Goal: Information Seeking & Learning: Learn about a topic

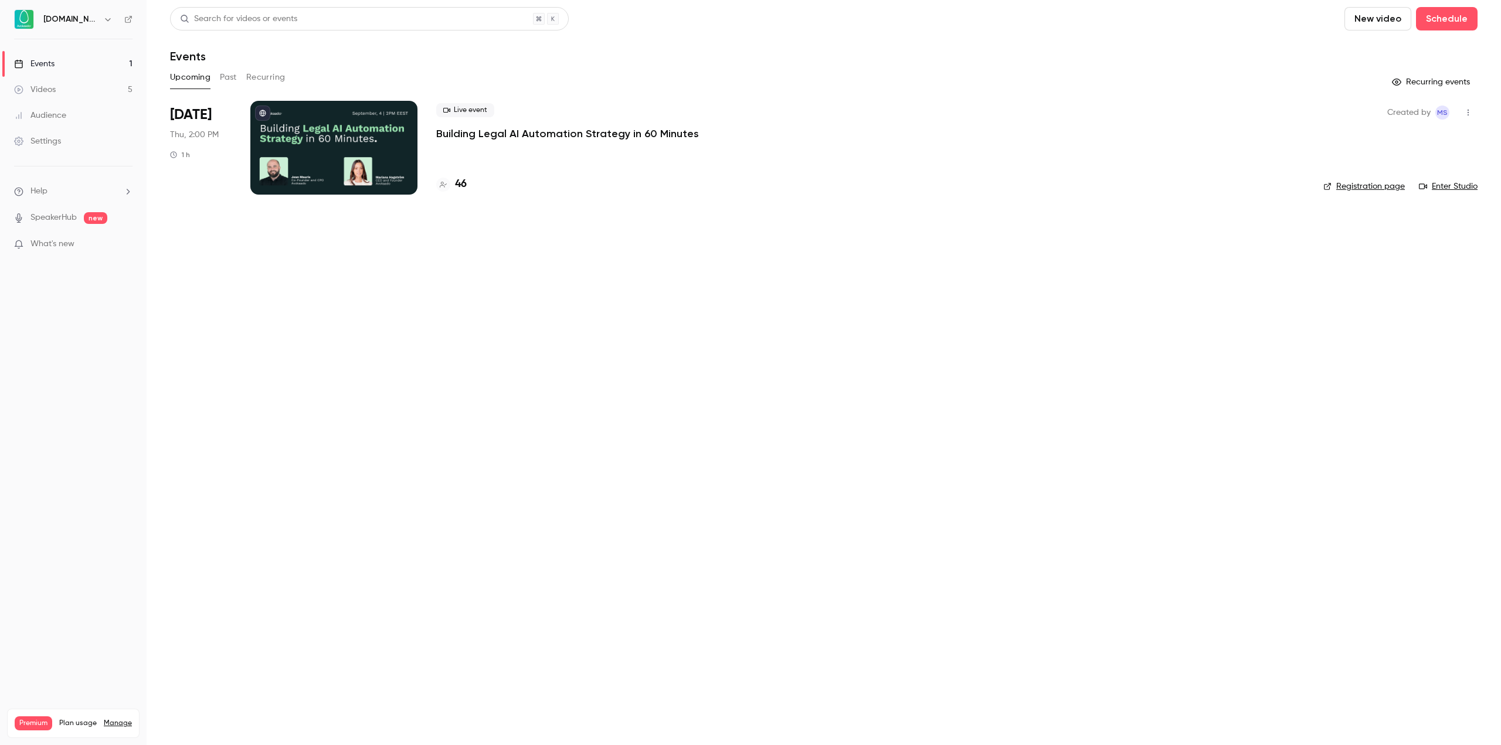
click at [535, 131] on p "Building Legal AI Automation Strategy in 60 Minutes" at bounding box center [567, 134] width 263 height 14
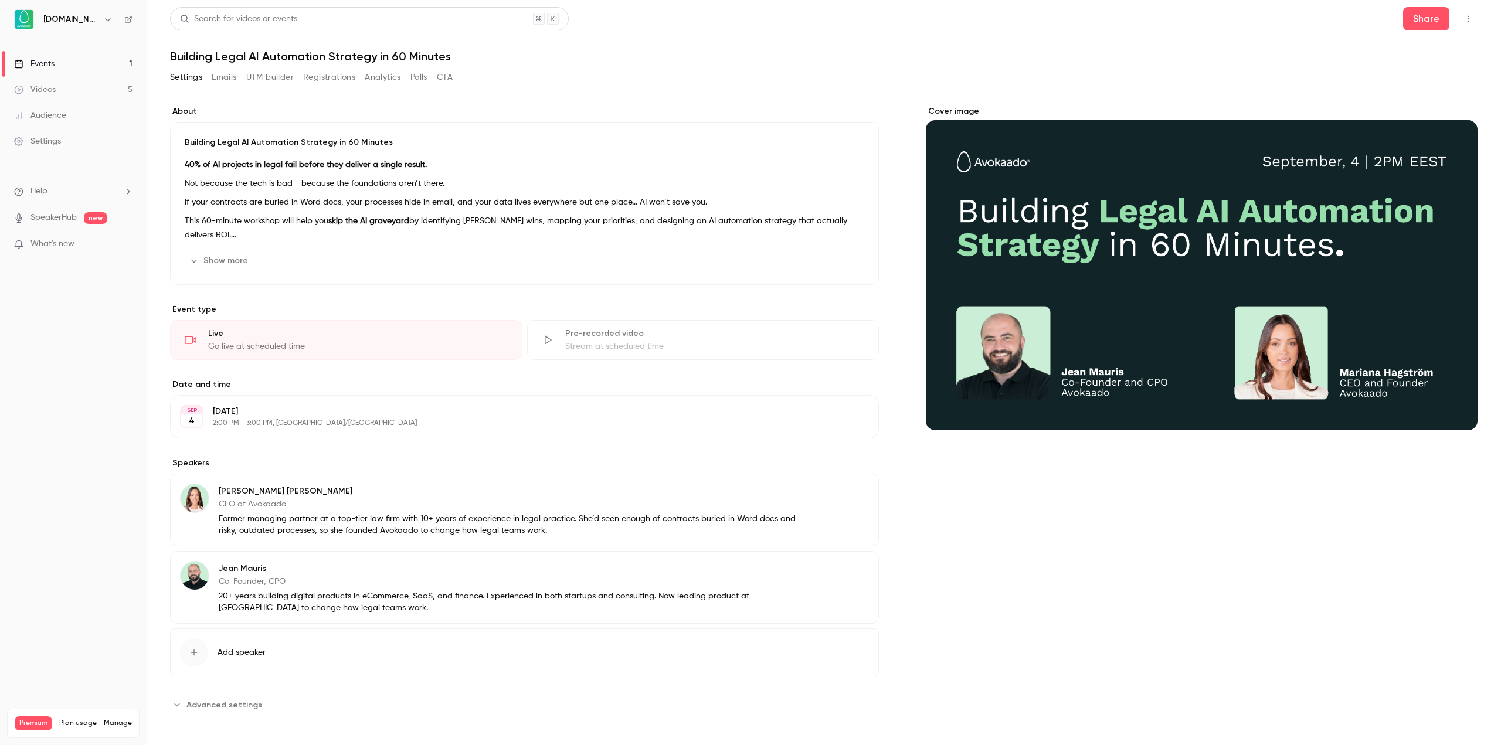
click at [93, 63] on link "Events 1" at bounding box center [73, 64] width 147 height 26
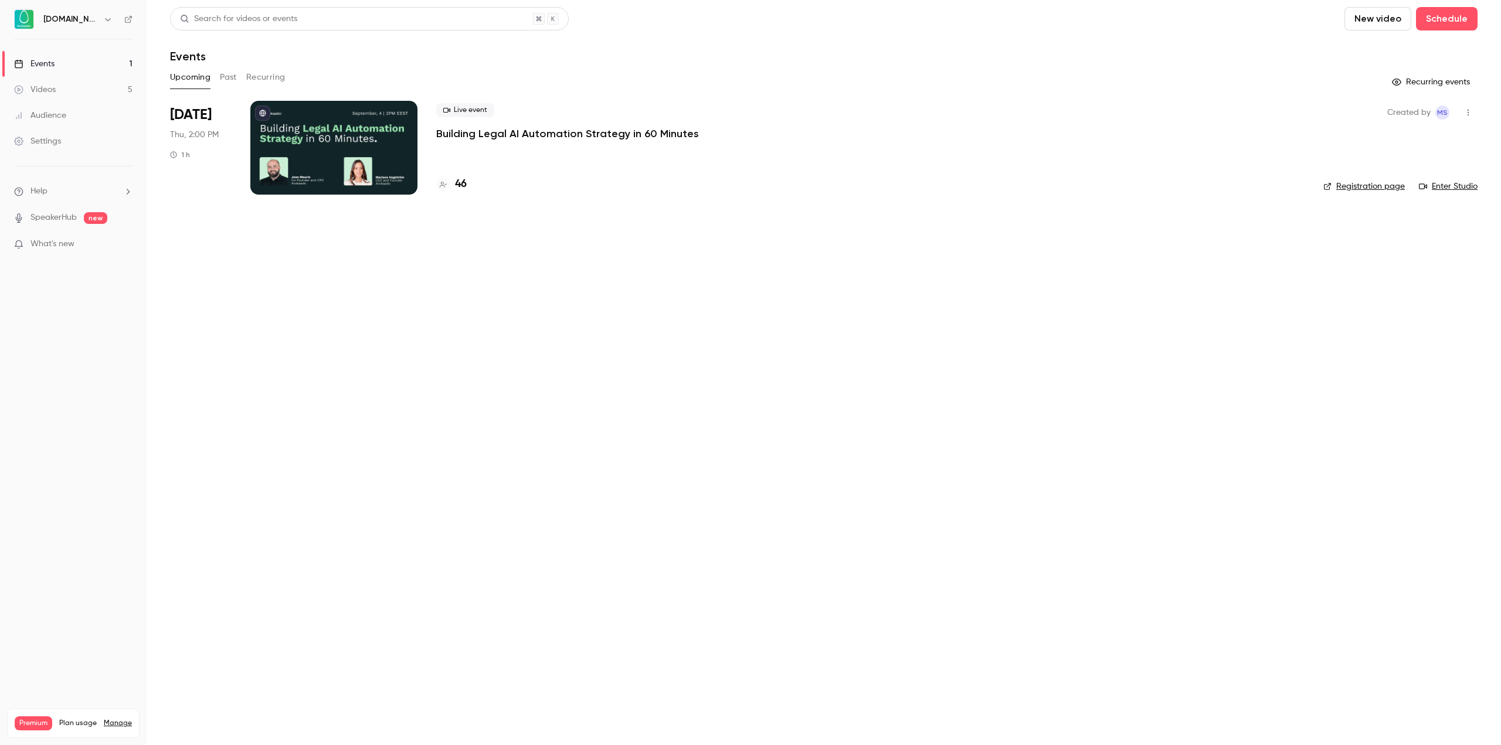
click at [448, 134] on p "Building Legal AI Automation Strategy in 60 Minutes" at bounding box center [567, 134] width 263 height 14
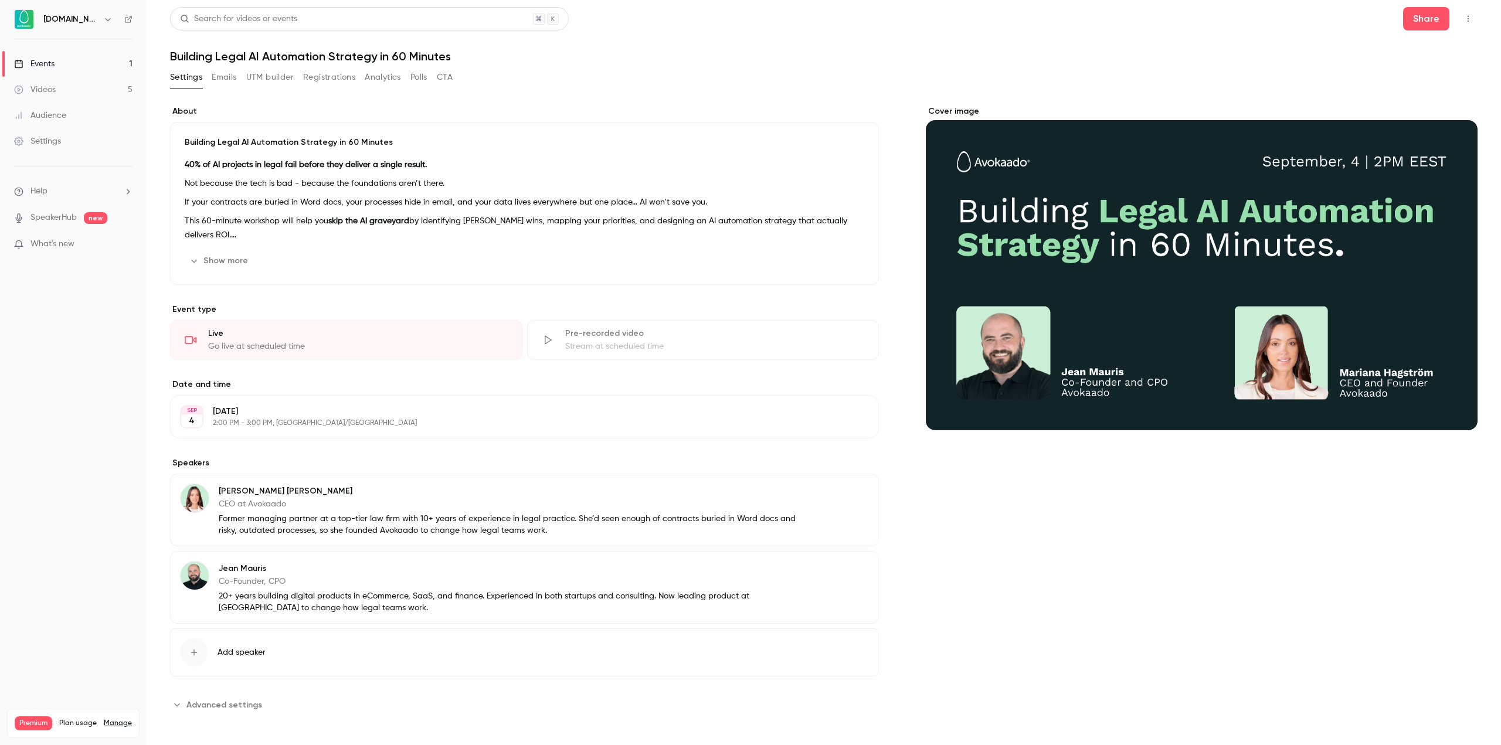
click at [114, 61] on link "Events 1" at bounding box center [73, 64] width 147 height 26
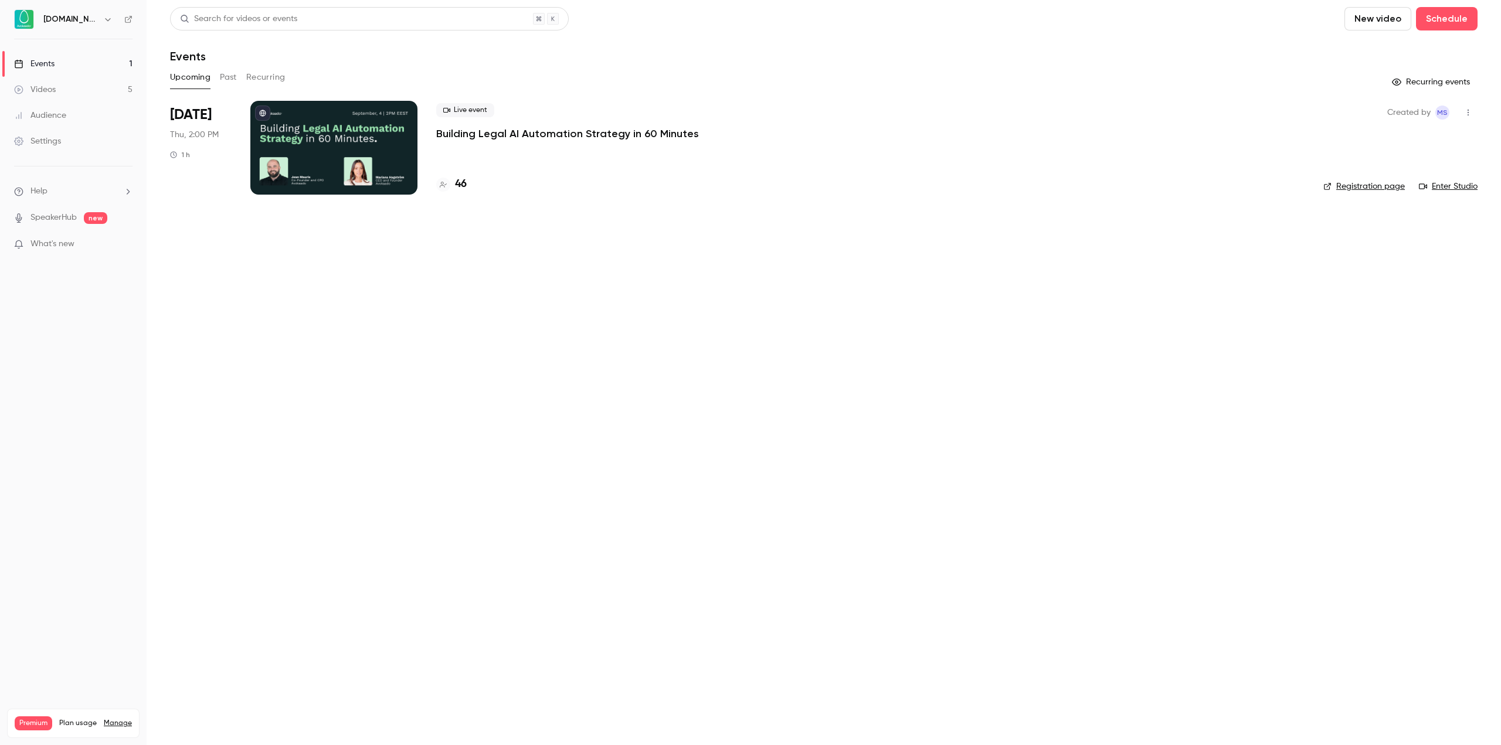
click at [231, 78] on button "Past" at bounding box center [228, 77] width 17 height 19
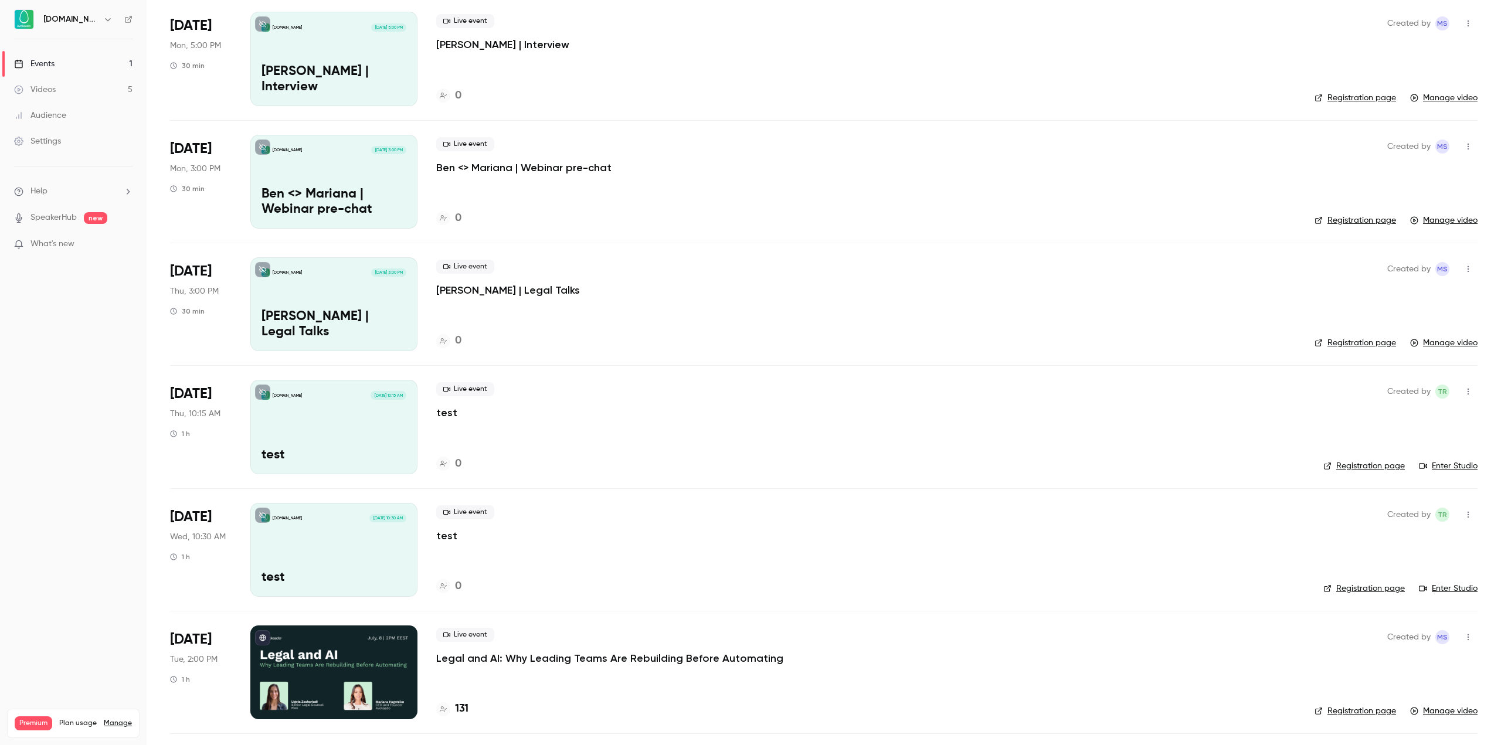
scroll to position [352, 0]
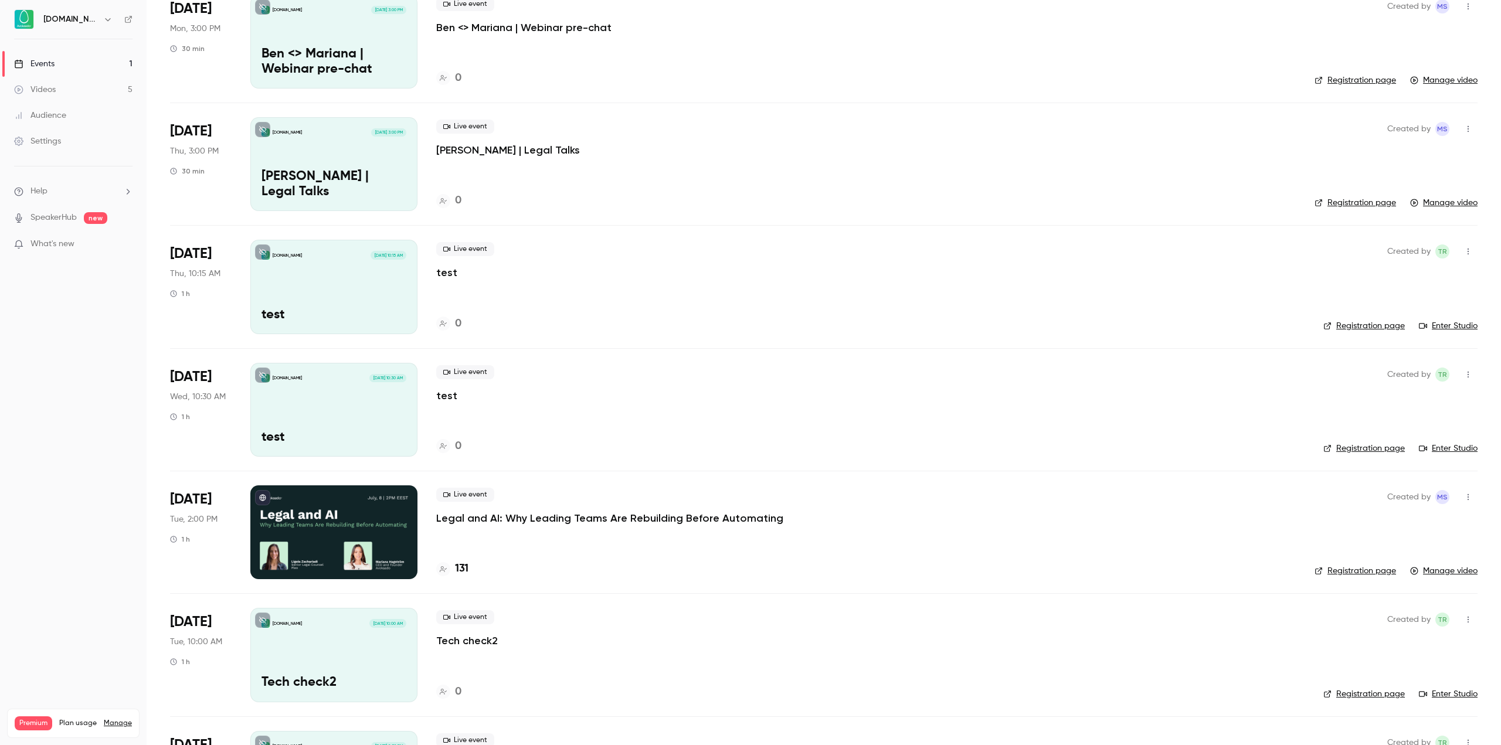
click at [506, 518] on p "Legal and AI: Why Leading Teams Are Rebuilding Before Automating" at bounding box center [609, 518] width 347 height 14
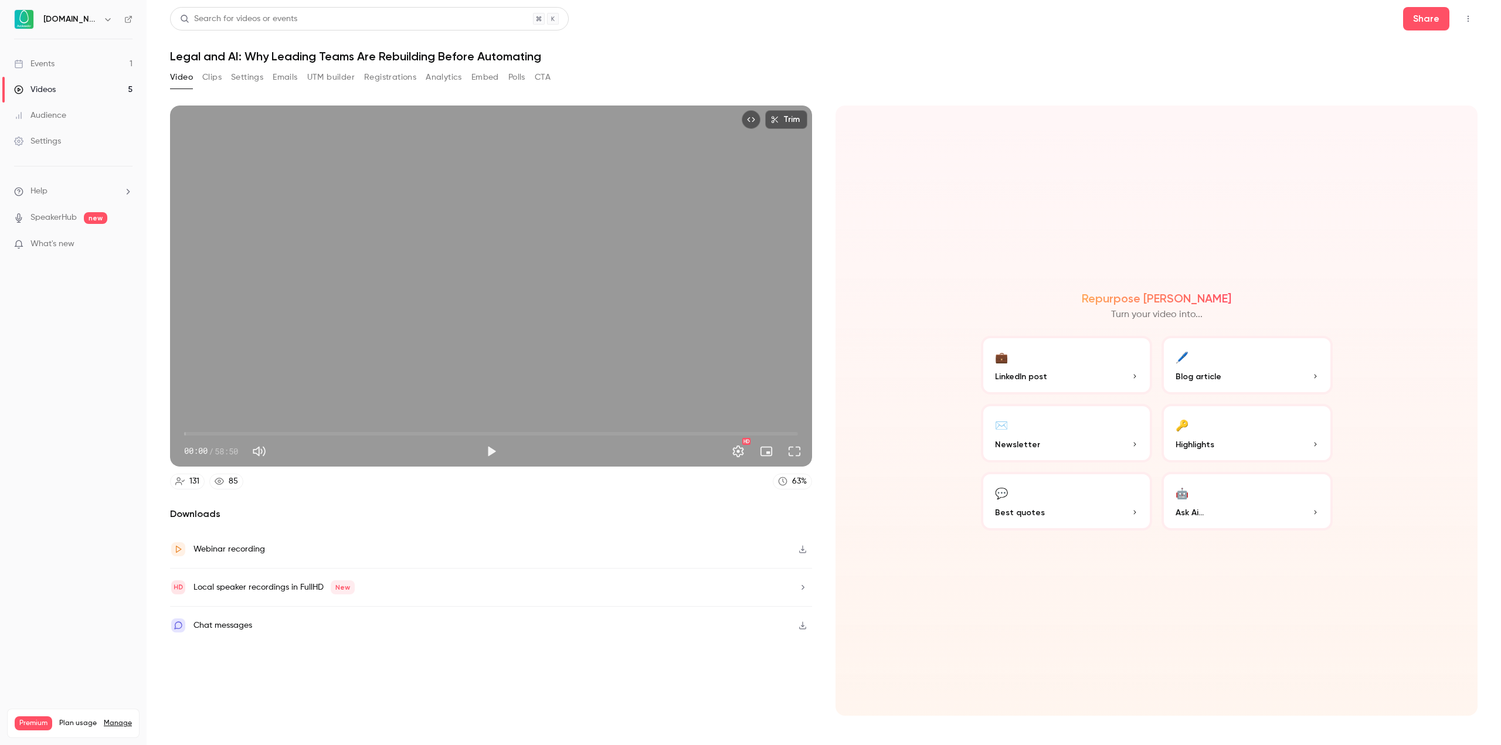
click at [449, 78] on button "Analytics" at bounding box center [444, 77] width 36 height 19
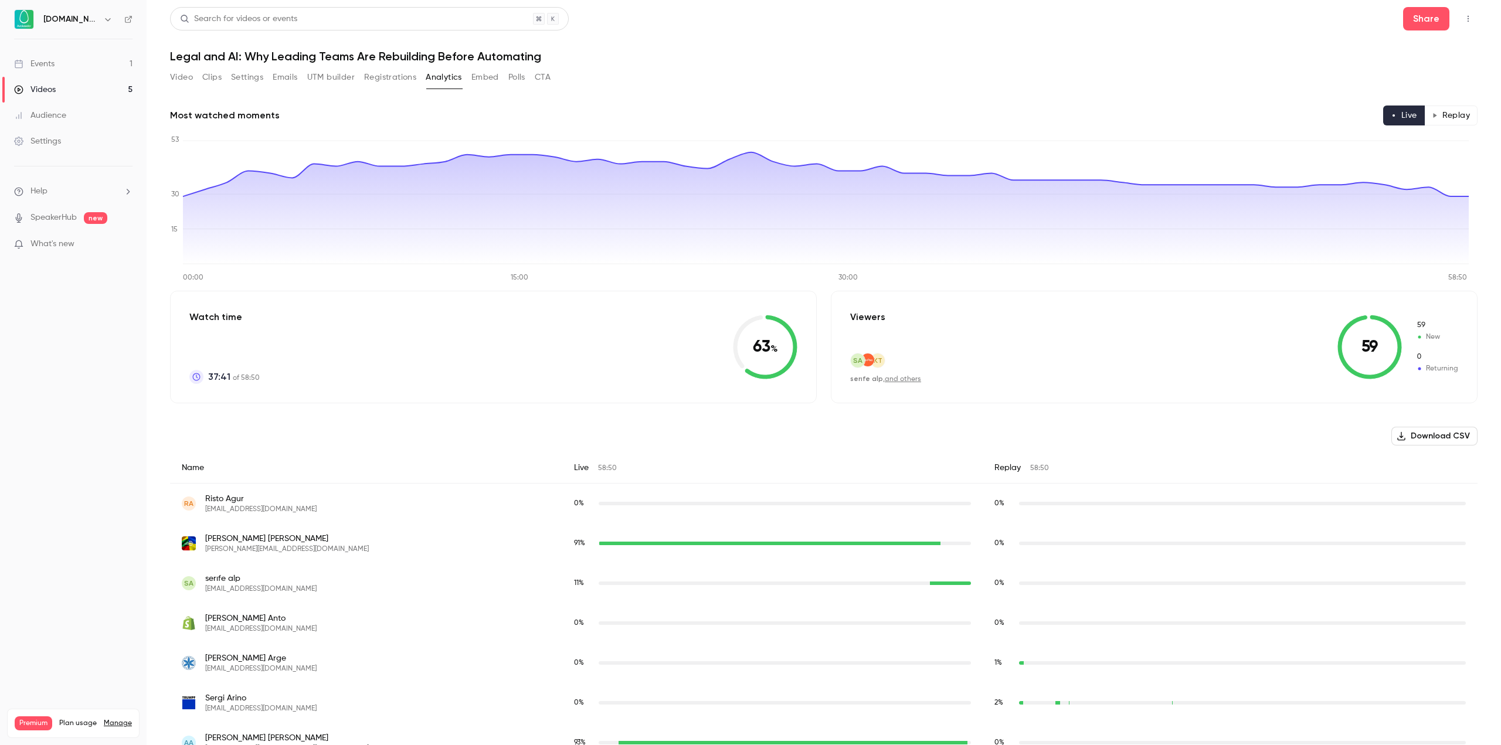
click at [1445, 116] on button "Replay" at bounding box center [1451, 116] width 53 height 20
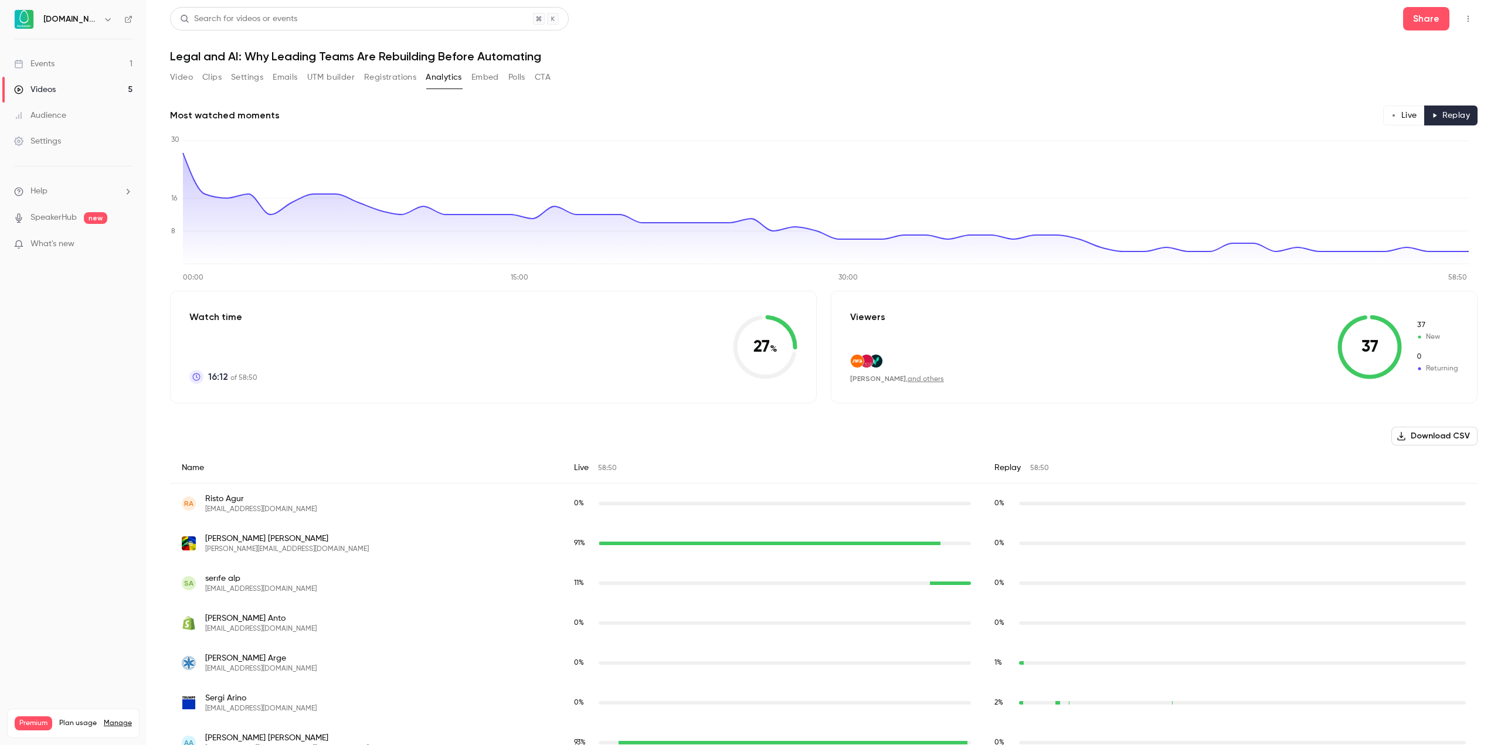
click at [1398, 113] on button "Live" at bounding box center [1404, 116] width 42 height 20
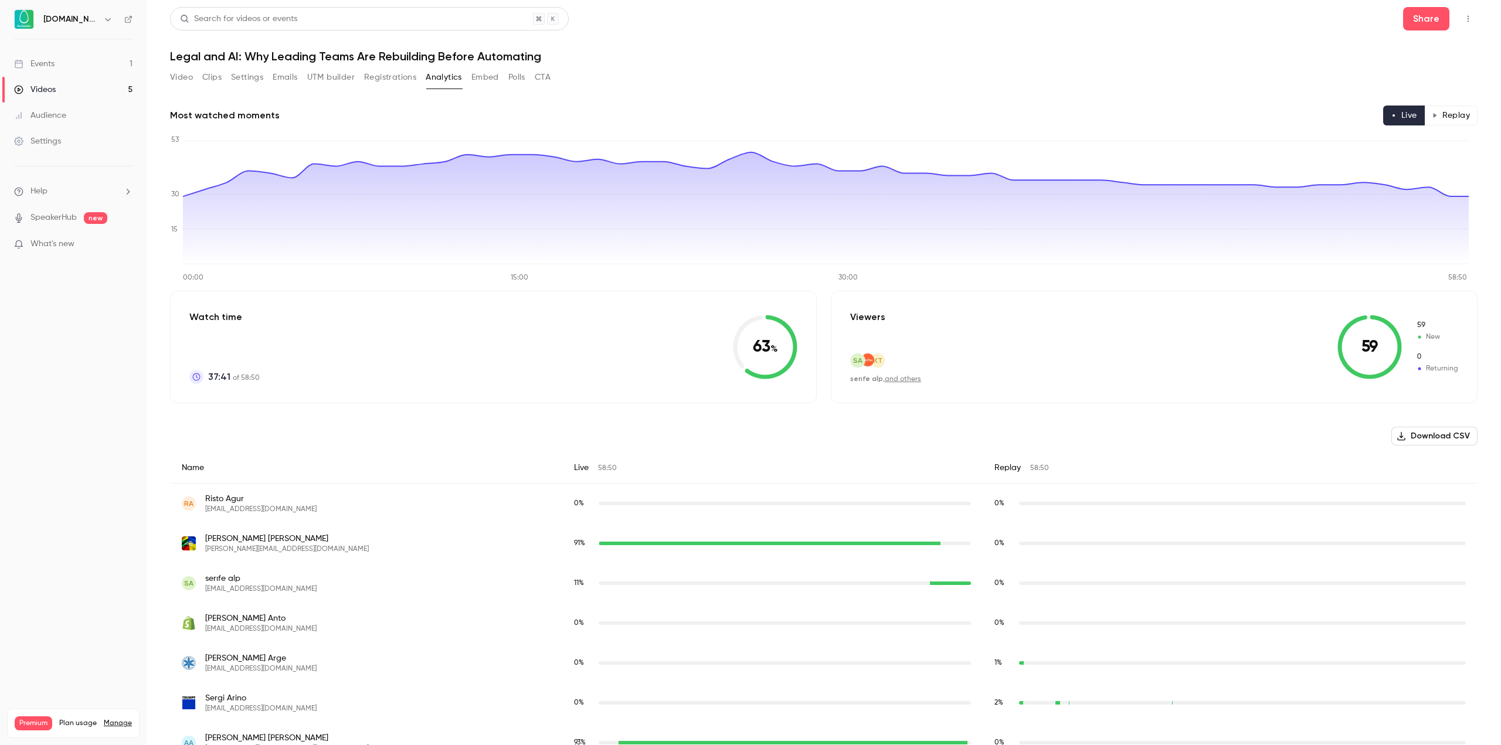
click at [1432, 113] on icon "button" at bounding box center [1435, 116] width 6 height 6
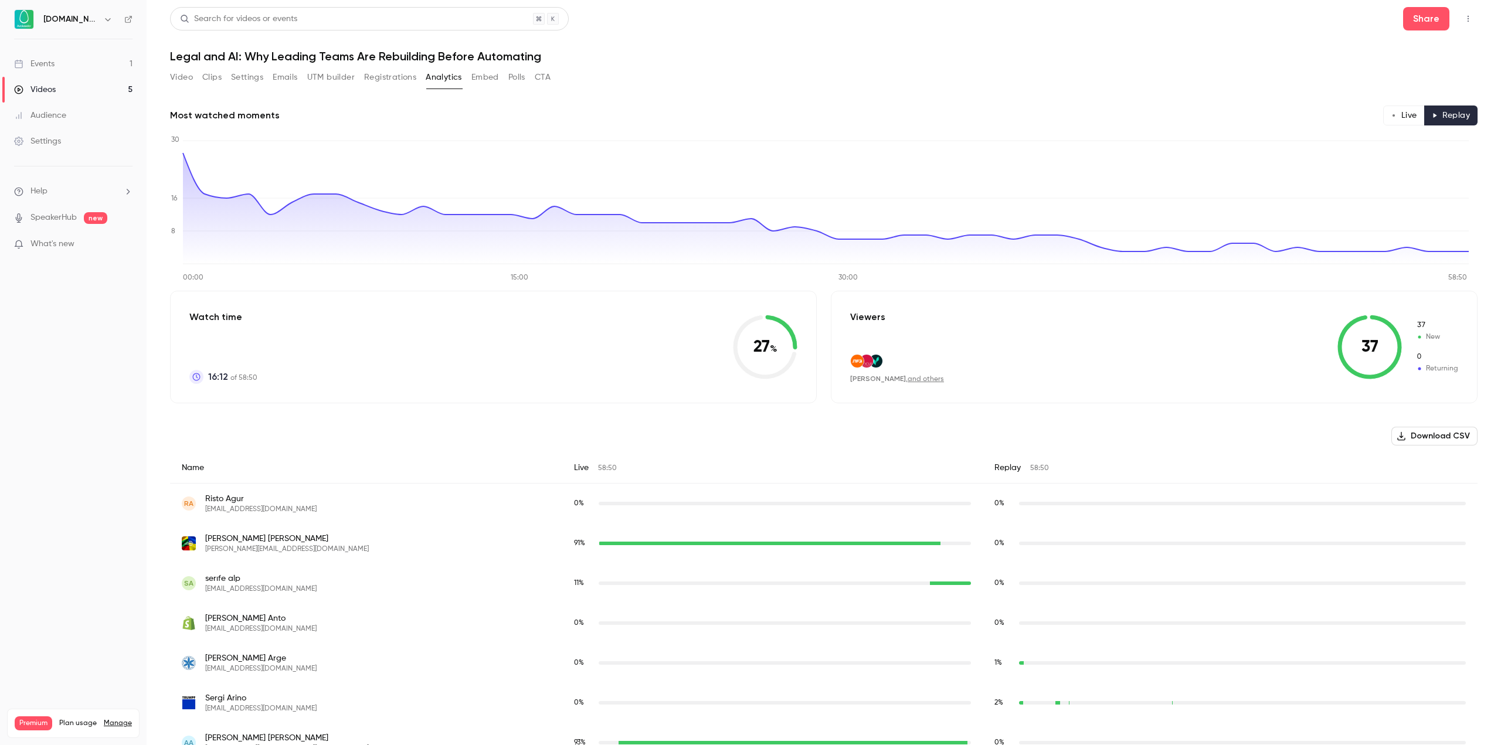
click at [1403, 113] on button "Live" at bounding box center [1404, 116] width 42 height 20
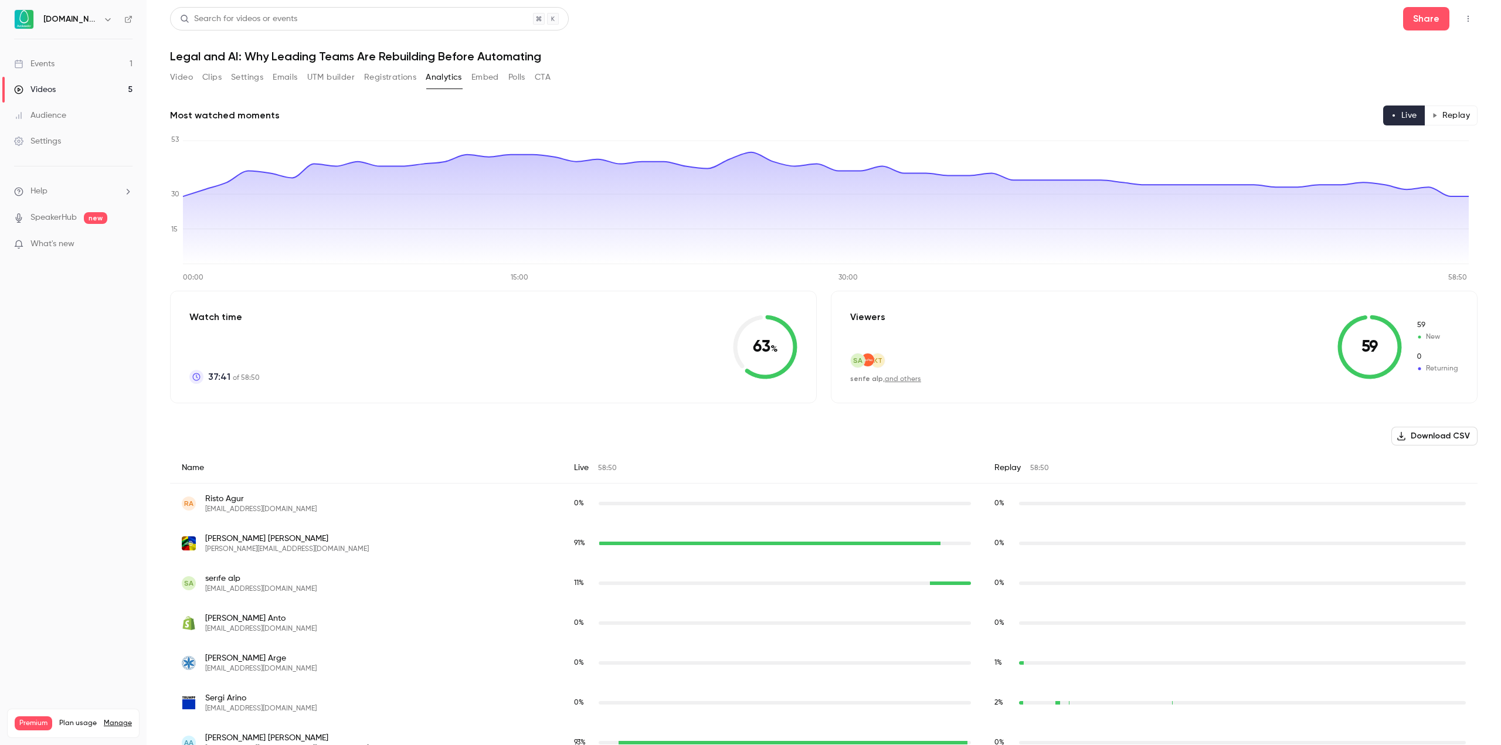
click at [1444, 119] on button "Replay" at bounding box center [1451, 116] width 53 height 20
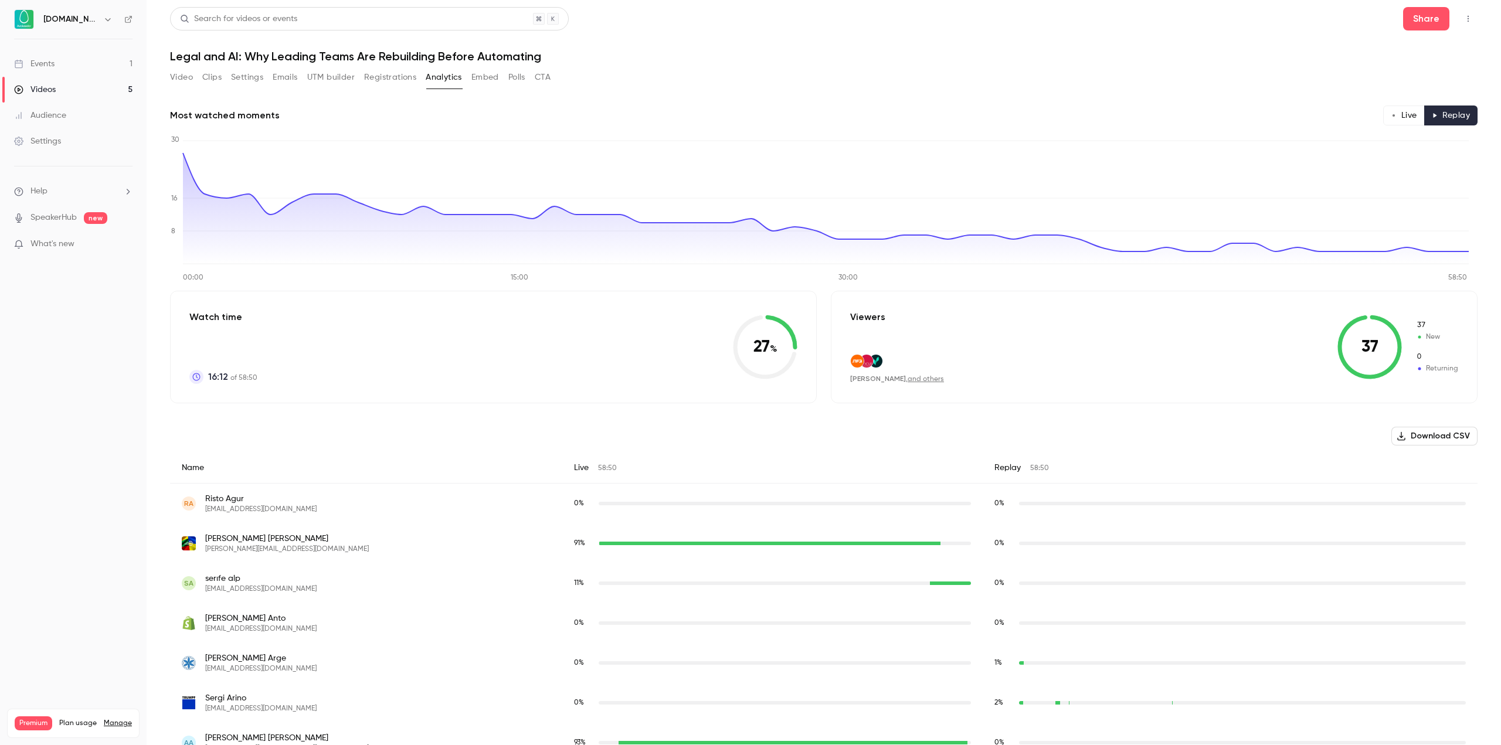
click at [1396, 108] on button "Live" at bounding box center [1404, 116] width 42 height 20
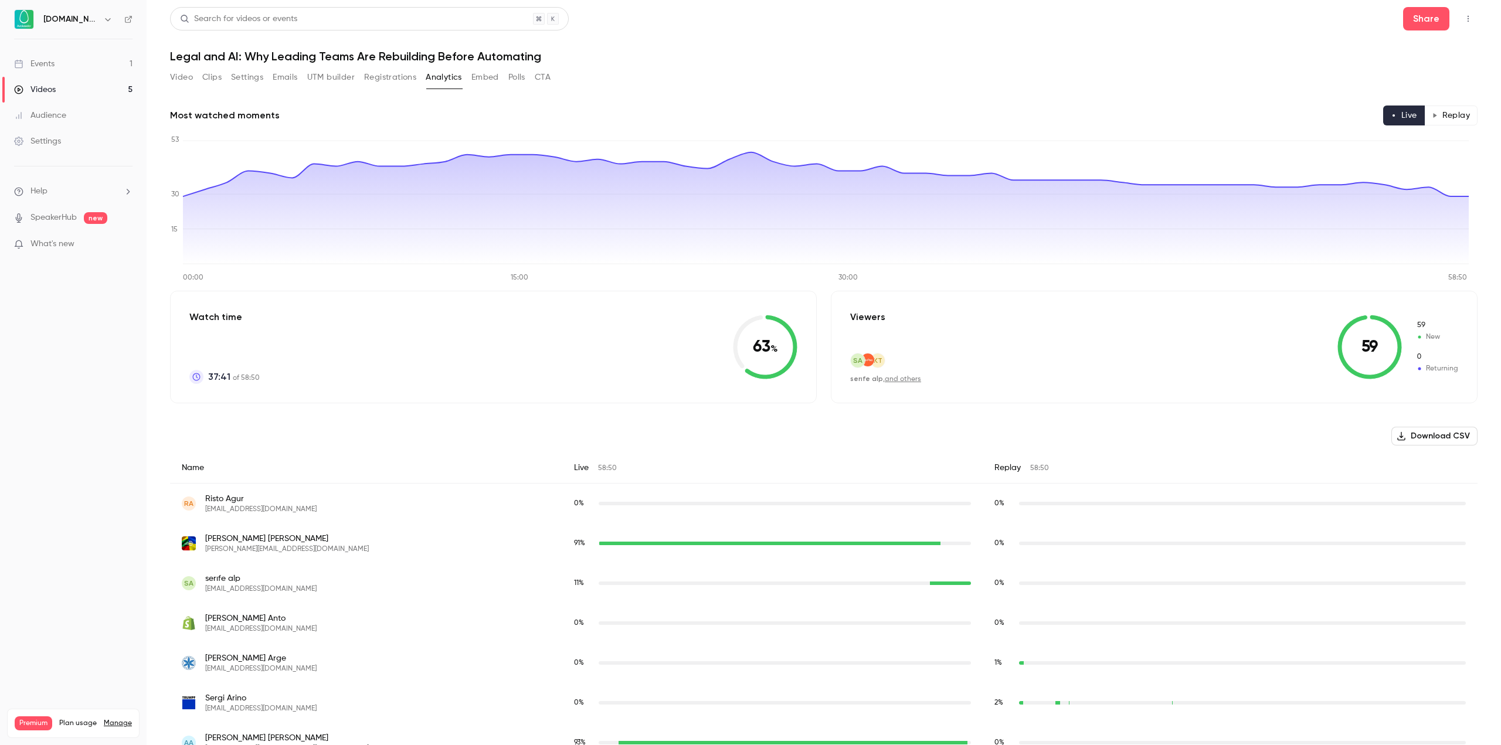
click at [1441, 116] on button "Replay" at bounding box center [1451, 116] width 53 height 20
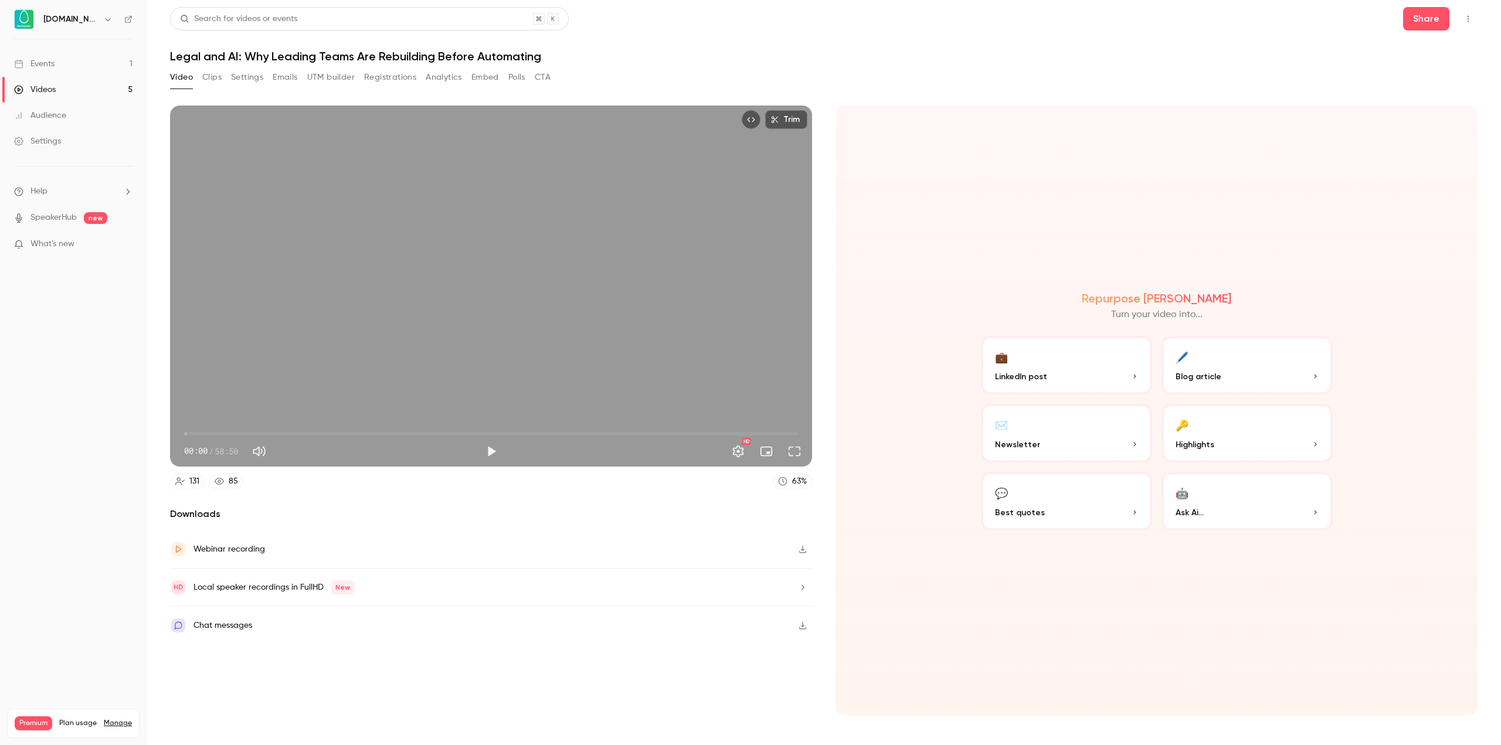
click at [80, 73] on link "Events 1" at bounding box center [73, 64] width 147 height 26
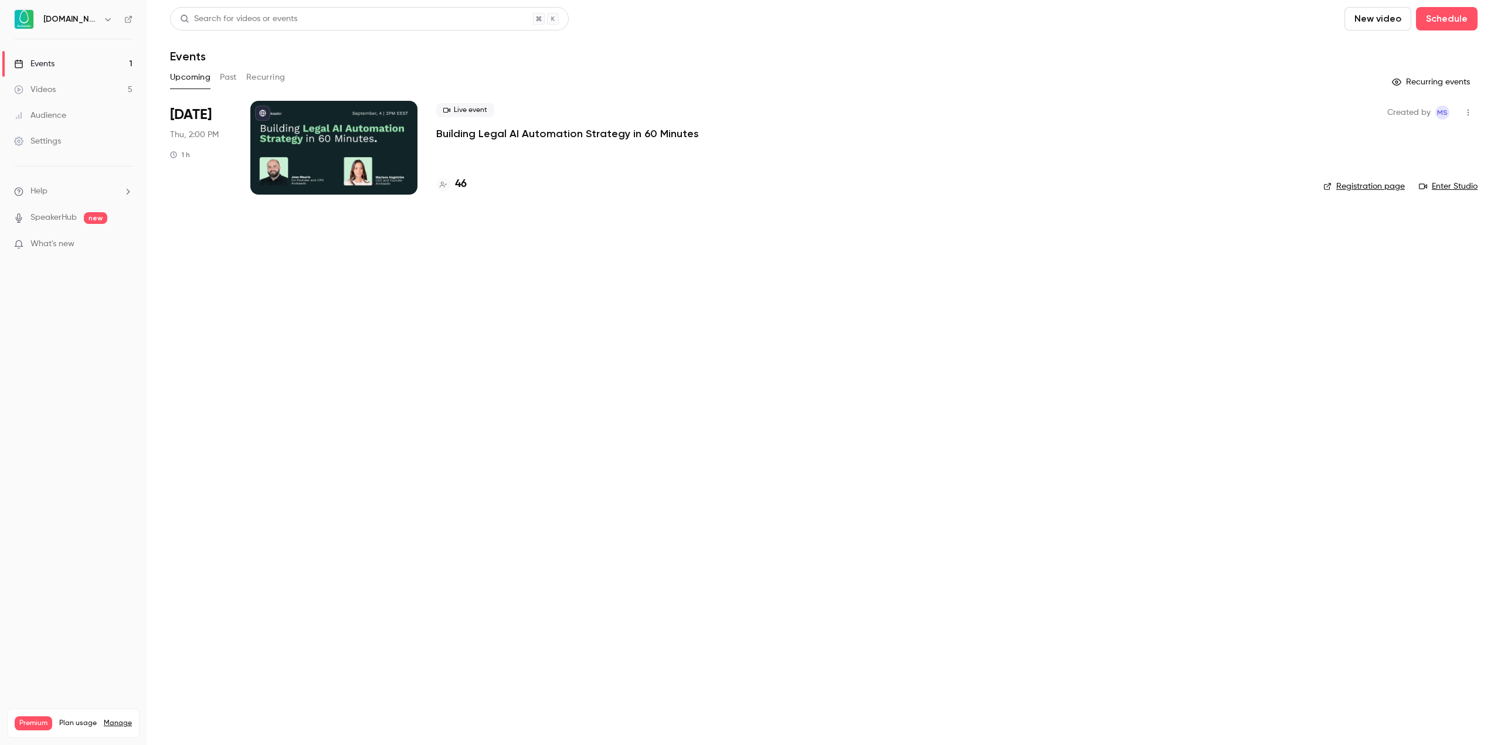
click at [258, 77] on button "Recurring" at bounding box center [265, 77] width 39 height 19
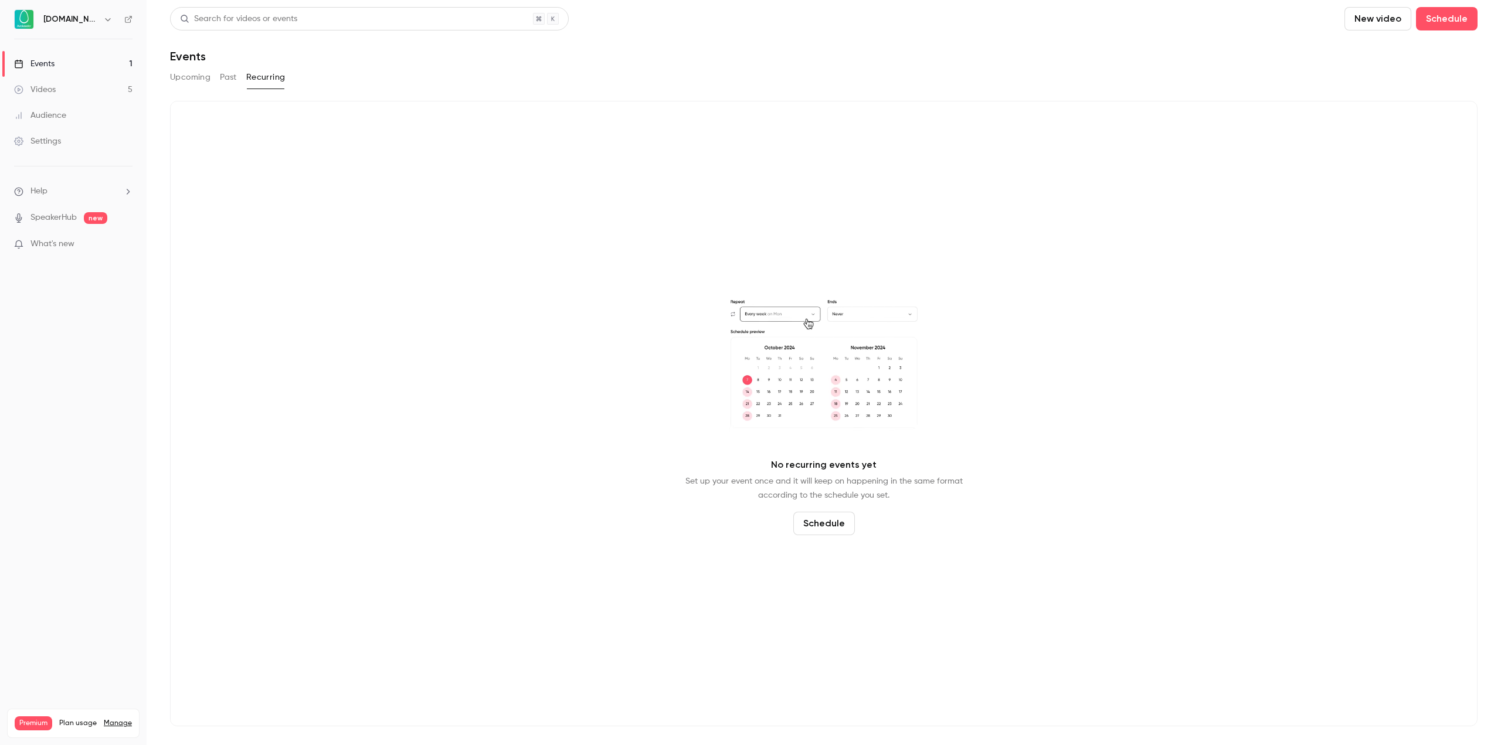
click at [235, 77] on button "Past" at bounding box center [228, 77] width 17 height 19
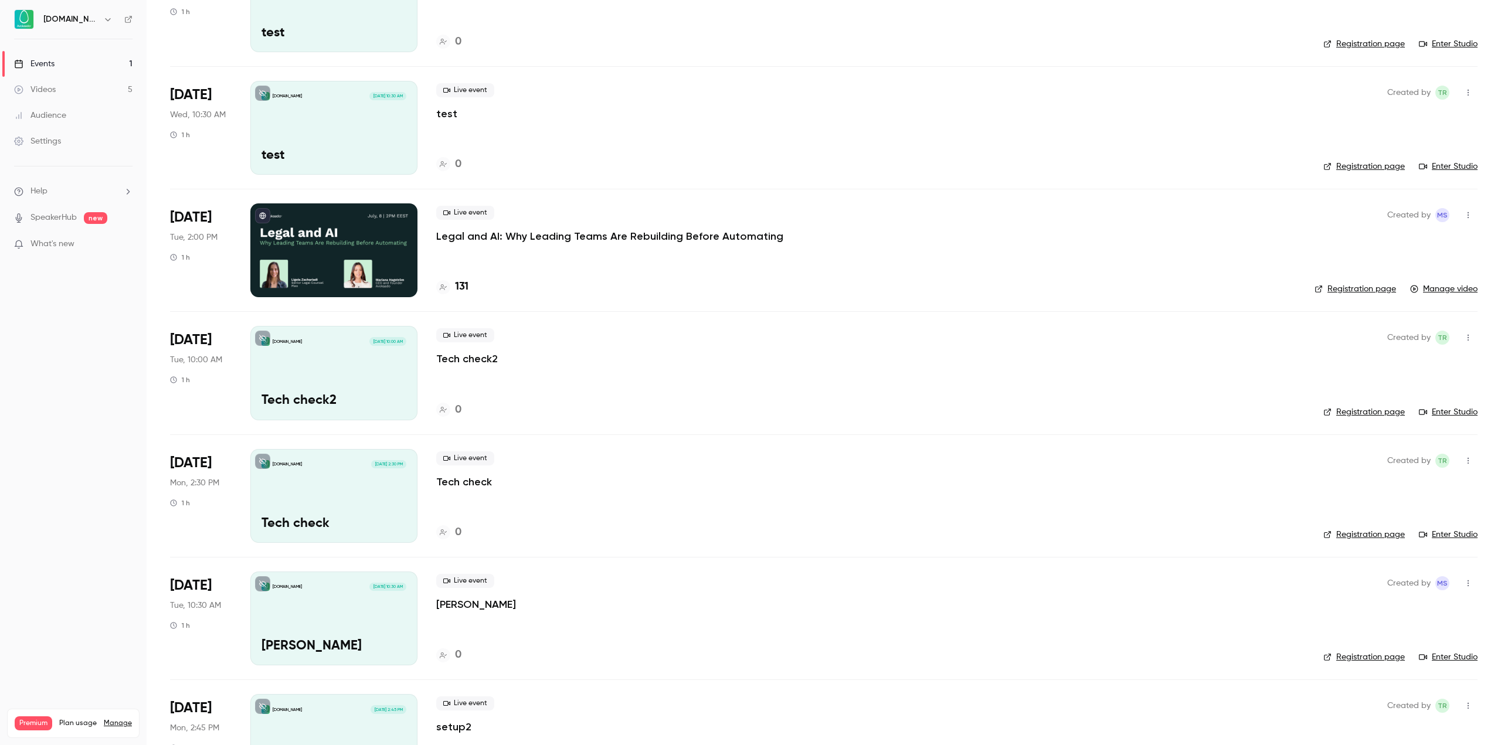
scroll to position [586, 0]
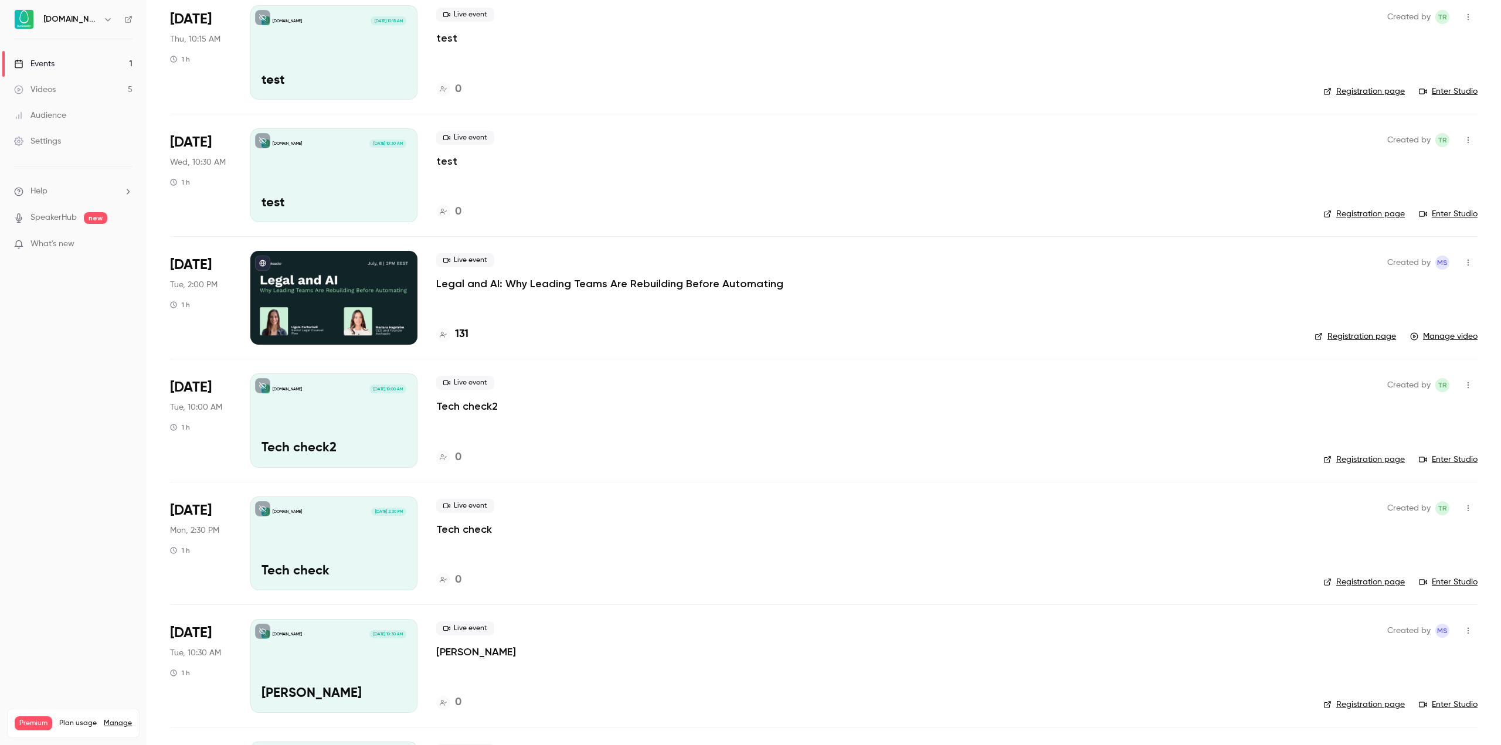
click at [676, 279] on p "Legal and AI: Why Leading Teams Are Rebuilding Before Automating" at bounding box center [609, 284] width 347 height 14
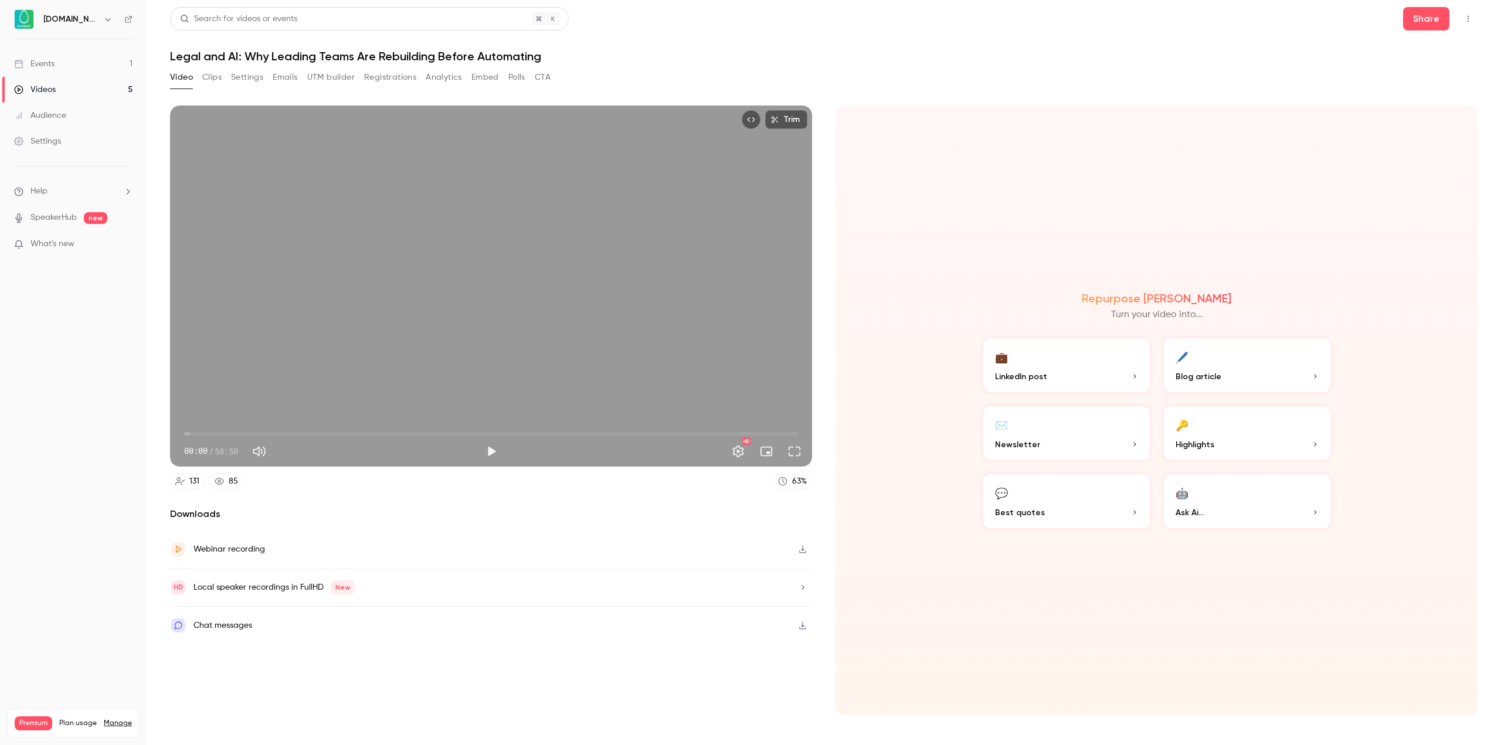
click at [435, 77] on button "Analytics" at bounding box center [444, 77] width 36 height 19
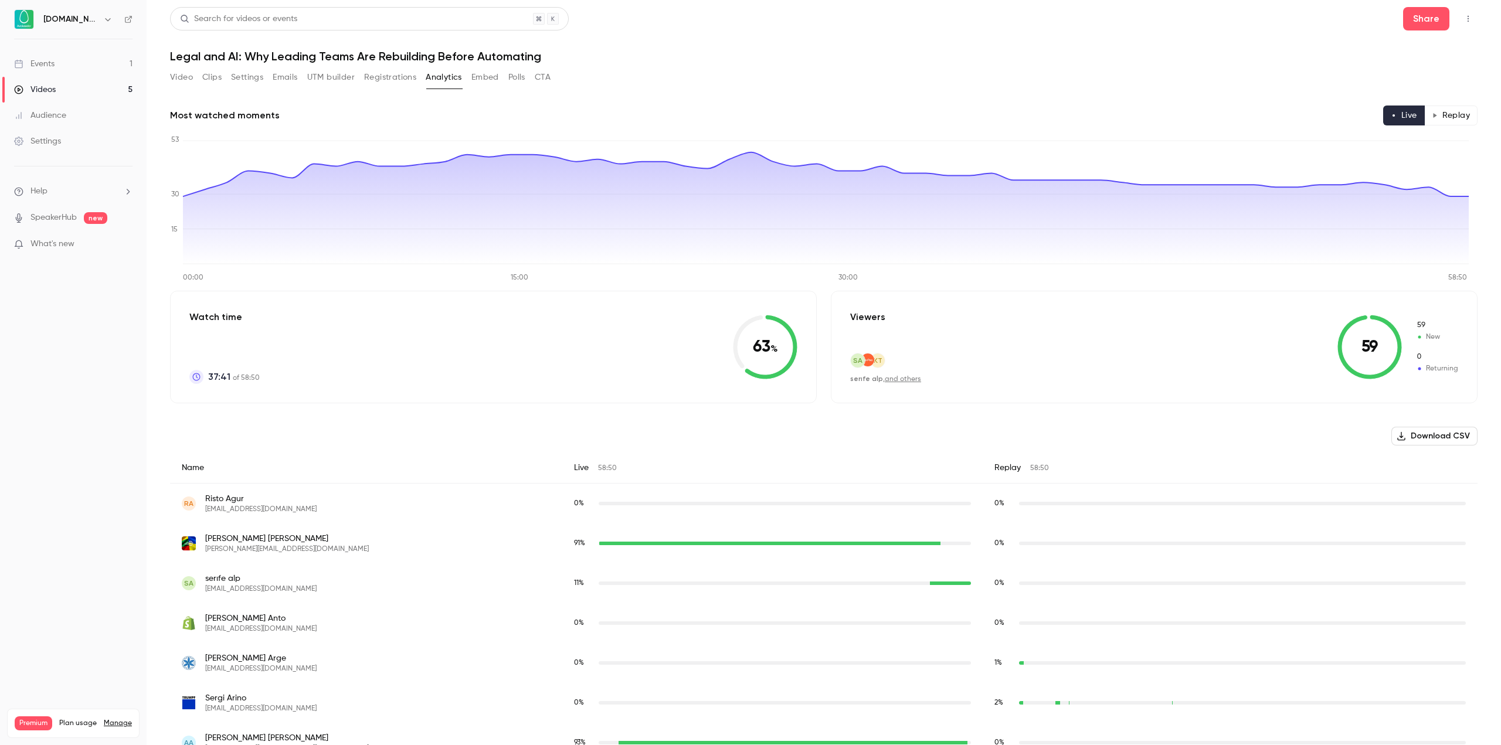
click at [1425, 124] on button "Replay" at bounding box center [1451, 116] width 53 height 20
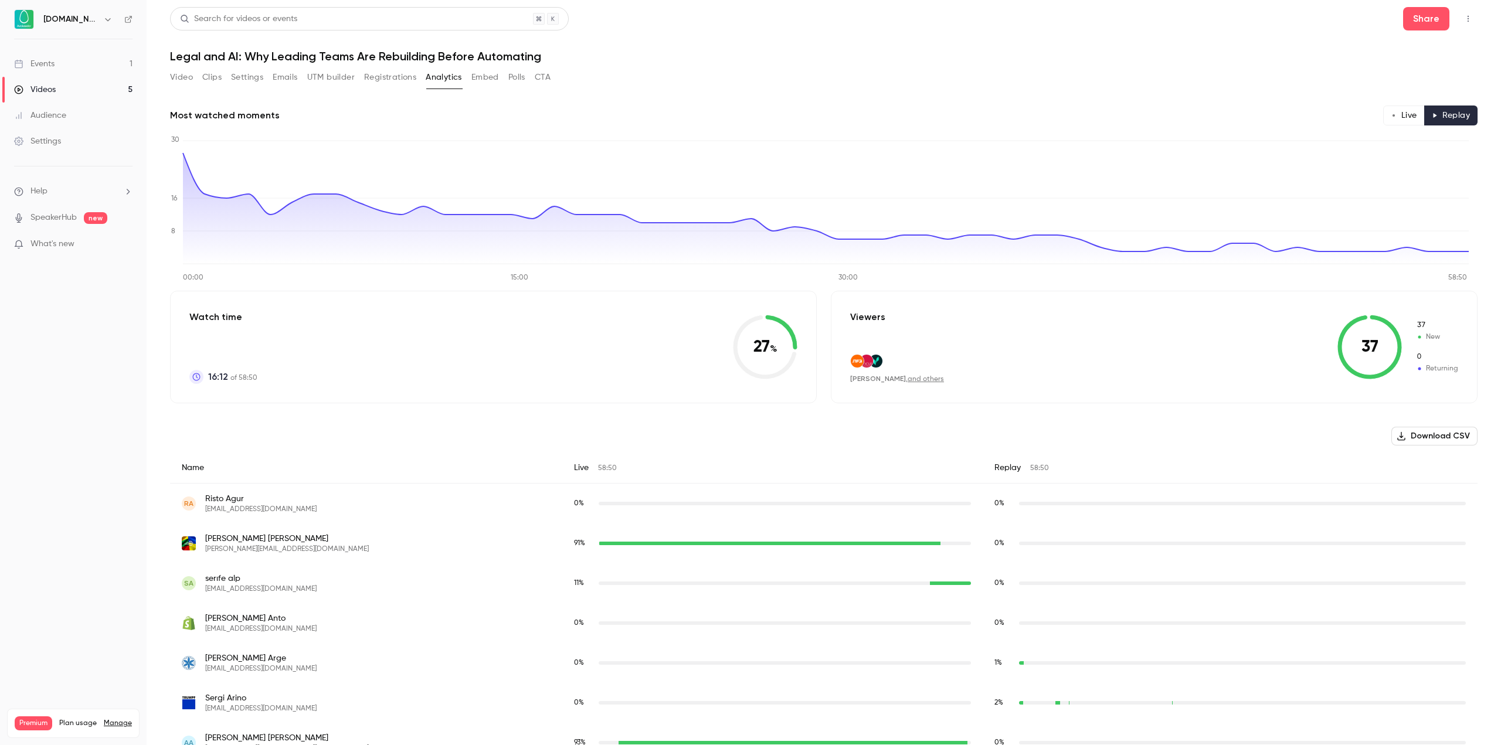
click at [1398, 118] on button "Live" at bounding box center [1404, 116] width 42 height 20
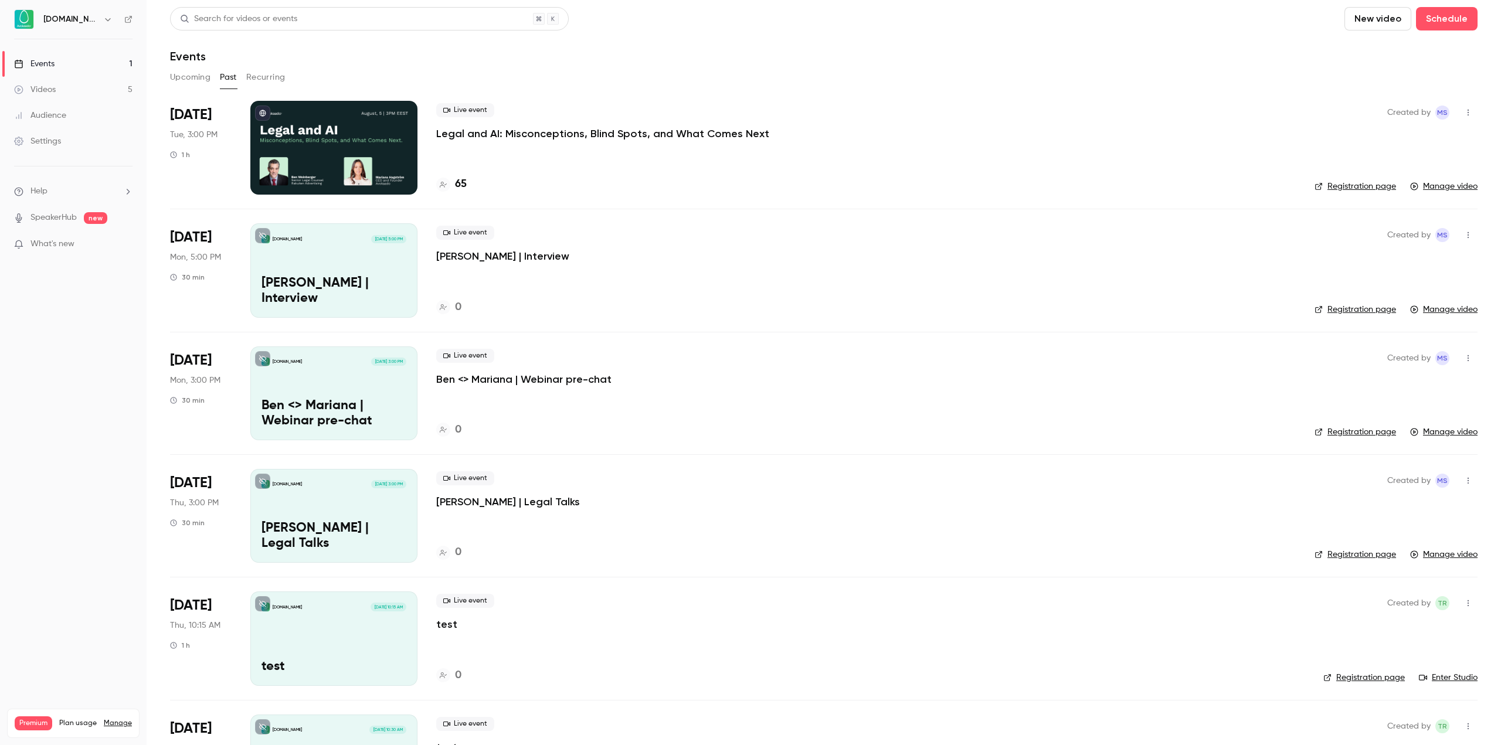
click at [589, 144] on div "Live event Legal and AI: Misconceptions, Blind Spots, and What Comes Next 65" at bounding box center [866, 148] width 860 height 94
click at [589, 136] on p "Legal and AI: Misconceptions, Blind Spots, and What Comes Next" at bounding box center [602, 134] width 333 height 14
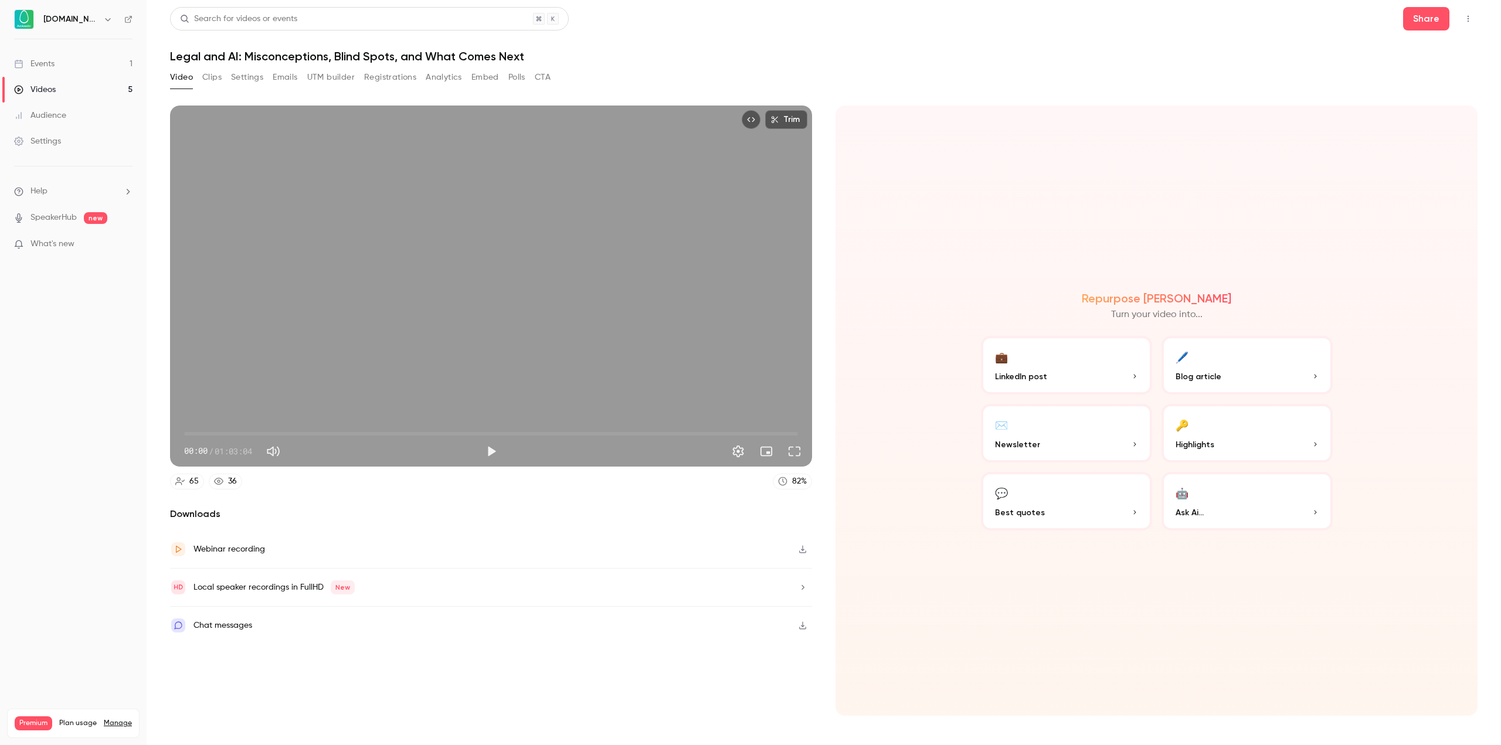
click at [453, 77] on button "Analytics" at bounding box center [444, 77] width 36 height 19
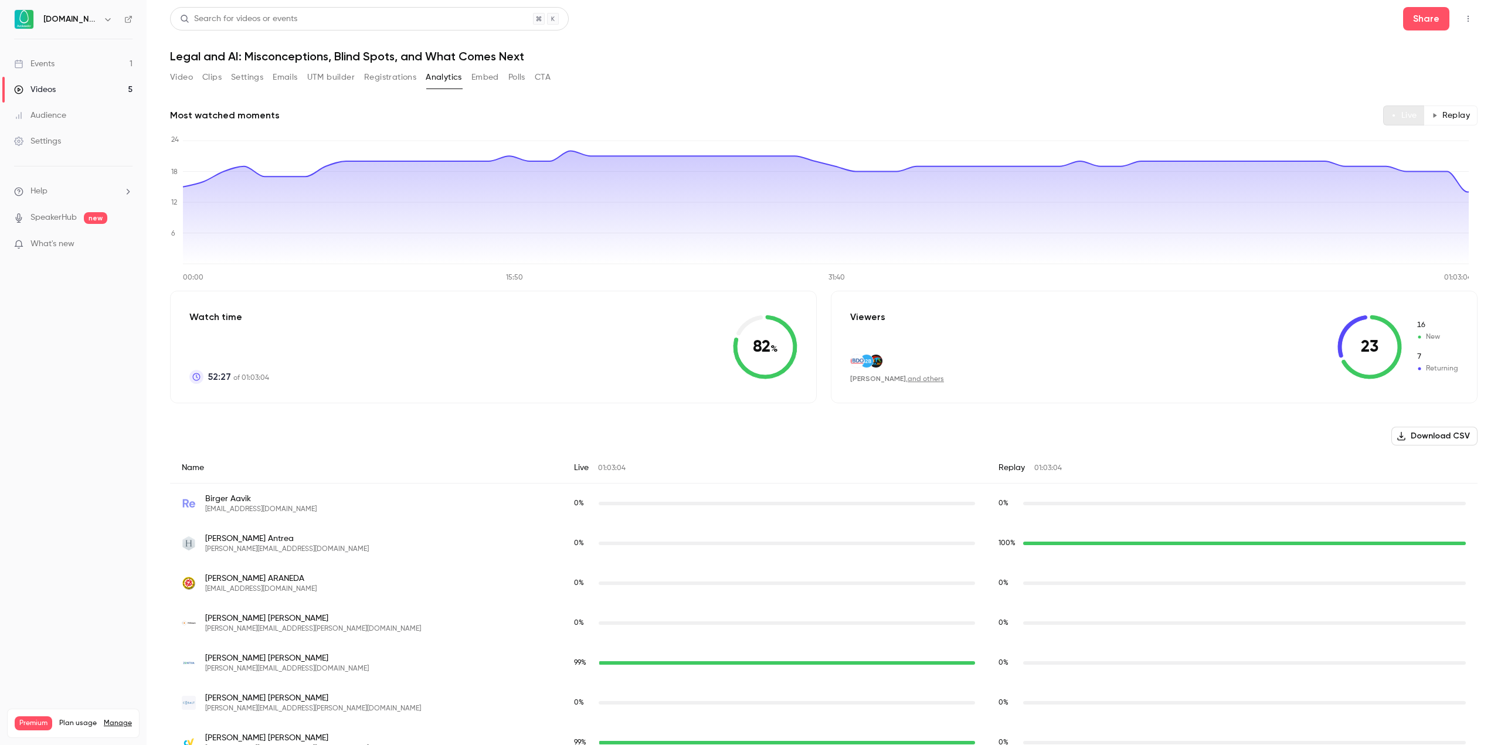
click at [1391, 114] on icon "button" at bounding box center [1394, 116] width 6 height 6
click at [1433, 114] on button "Replay" at bounding box center [1451, 116] width 53 height 20
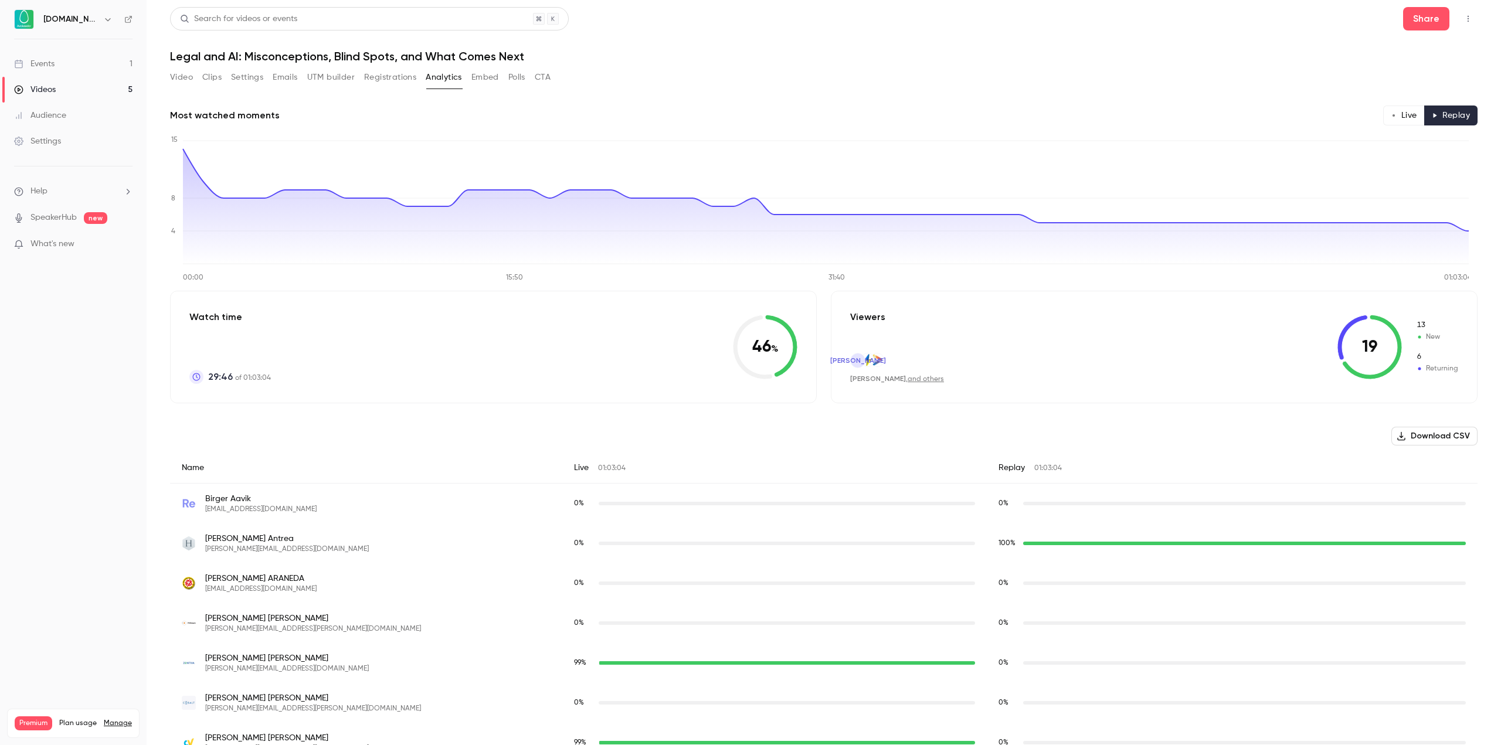
click at [387, 82] on button "Registrations" at bounding box center [390, 77] width 52 height 19
